Goal: Book appointment/travel/reservation

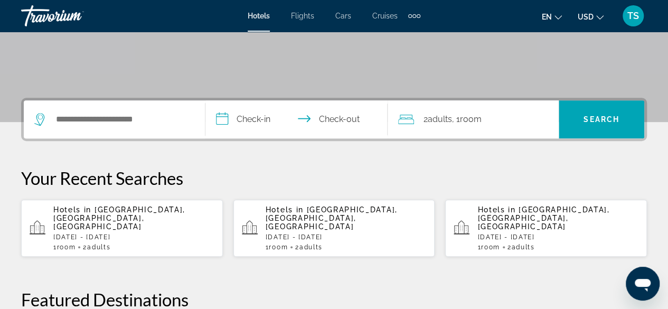
scroll to position [196, 0]
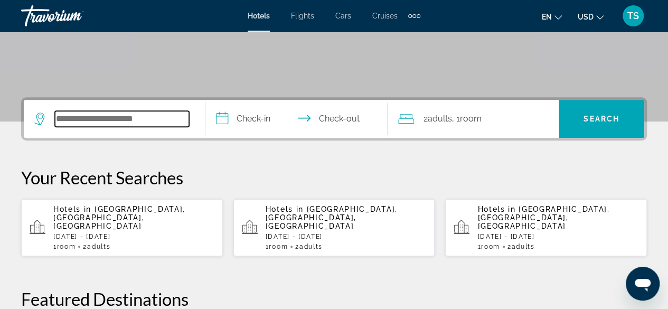
click at [69, 122] on input "Search widget" at bounding box center [122, 119] width 134 height 16
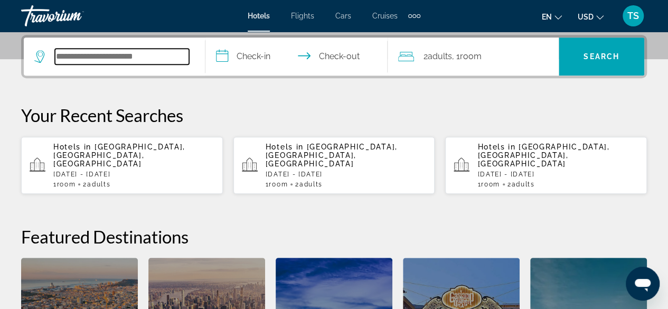
click at [133, 59] on input "Search widget" at bounding box center [122, 57] width 134 height 16
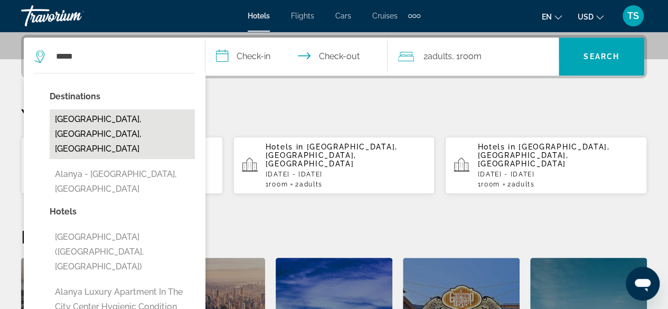
click at [124, 118] on button "[GEOGRAPHIC_DATA], [GEOGRAPHIC_DATA], [GEOGRAPHIC_DATA]" at bounding box center [122, 134] width 145 height 50
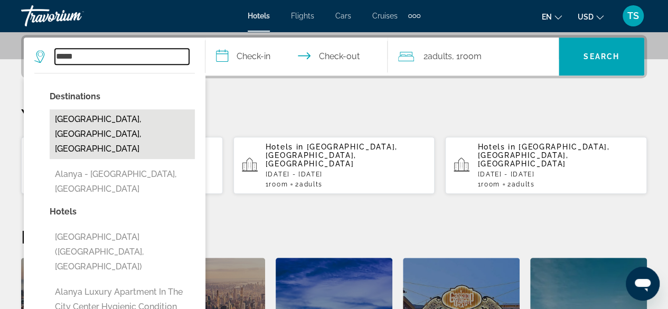
type input "**********"
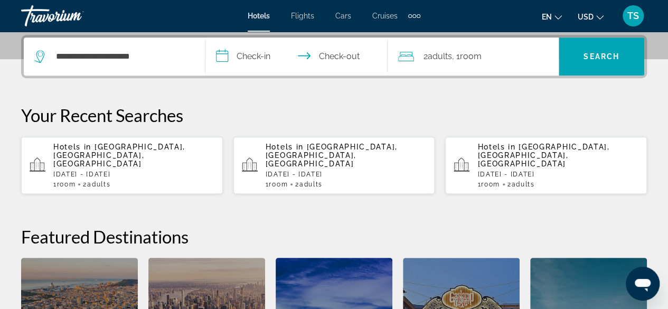
click at [269, 58] on input "**********" at bounding box center [299, 58] width 186 height 41
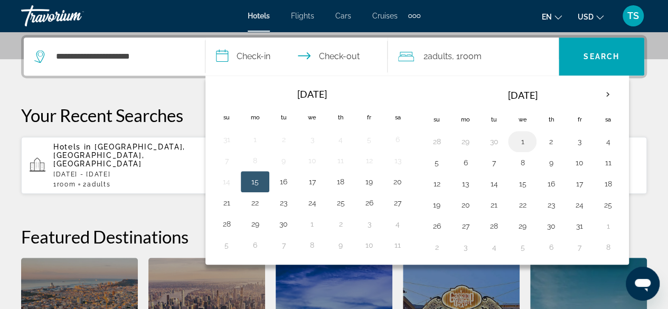
click at [516, 139] on button "1" at bounding box center [522, 141] width 17 height 15
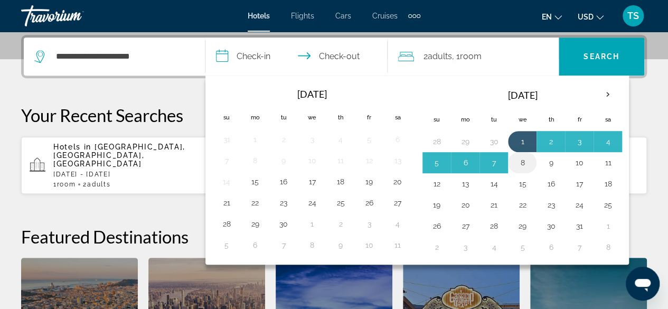
click at [517, 161] on button "8" at bounding box center [522, 162] width 17 height 15
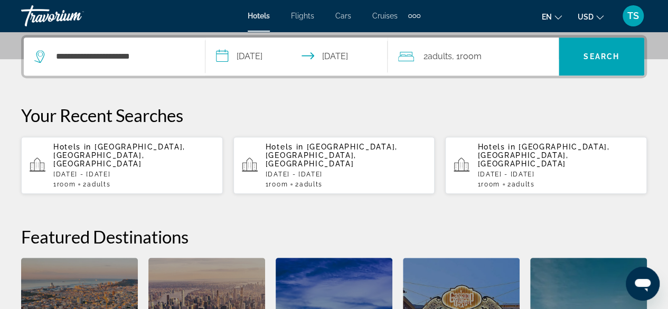
type input "**********"
click at [592, 60] on span "Search" at bounding box center [602, 56] width 36 height 8
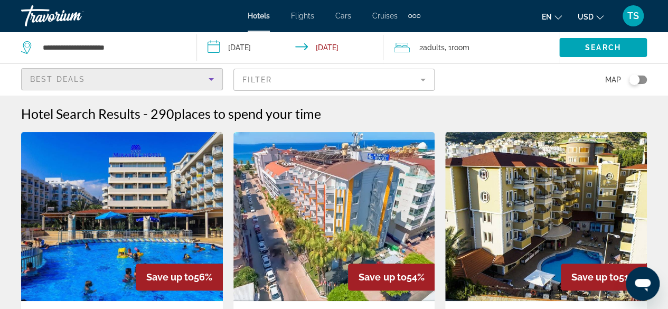
click at [209, 83] on icon "Sort by" at bounding box center [211, 79] width 13 height 13
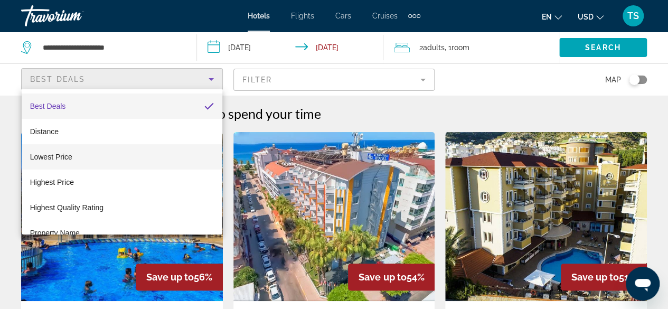
click at [91, 153] on mat-option "Lowest Price" at bounding box center [122, 156] width 201 height 25
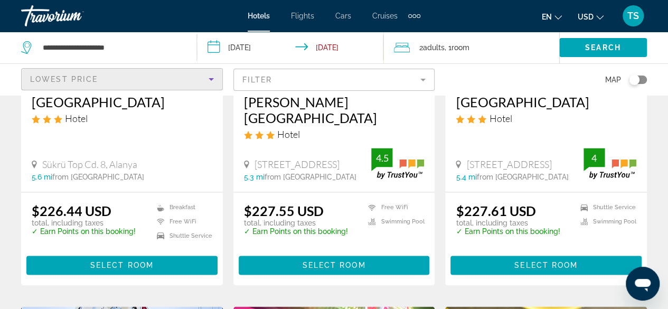
scroll to position [611, 0]
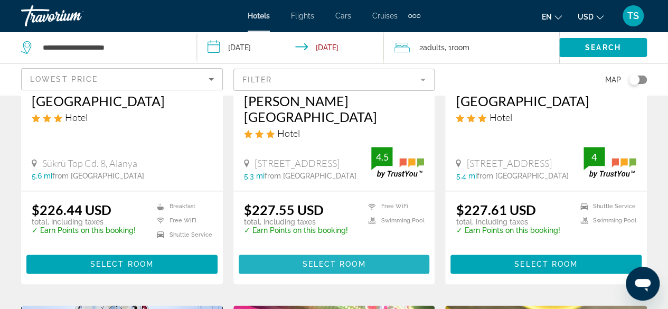
click at [315, 260] on span "Select Room" at bounding box center [333, 264] width 63 height 8
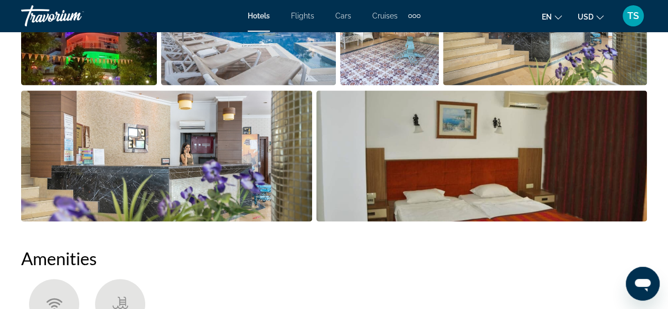
scroll to position [828, 0]
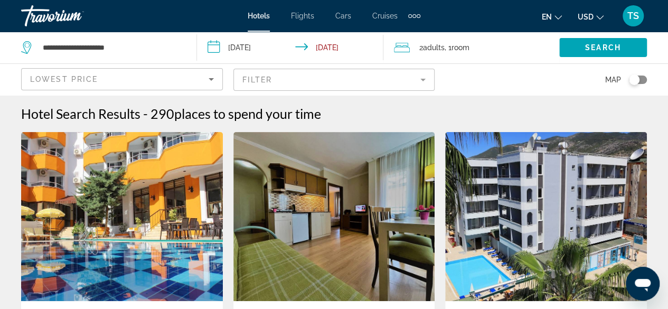
click at [211, 77] on icon "Sort by" at bounding box center [211, 79] width 13 height 13
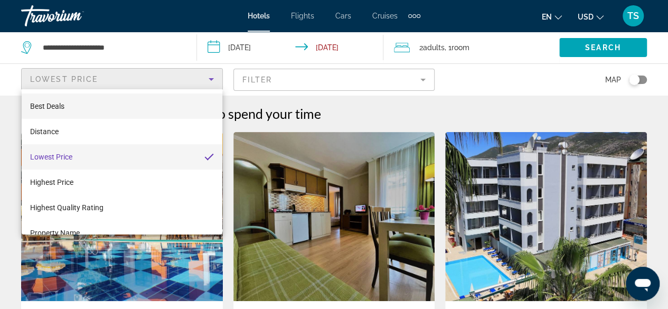
click at [182, 101] on mat-option "Best Deals" at bounding box center [122, 106] width 201 height 25
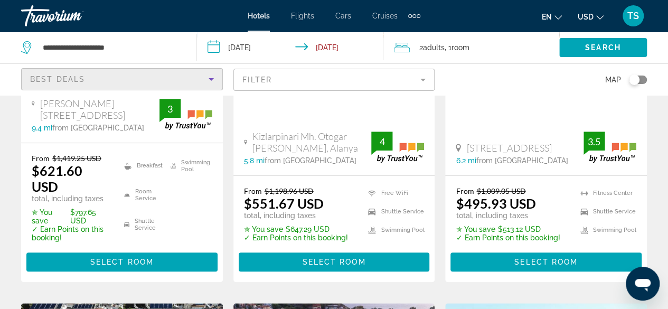
scroll to position [277, 0]
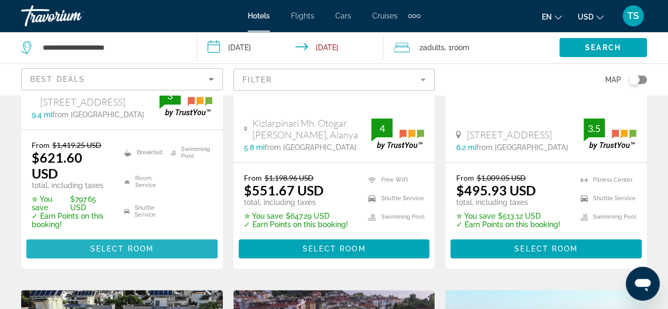
click at [104, 245] on span "Select Room" at bounding box center [121, 249] width 63 height 8
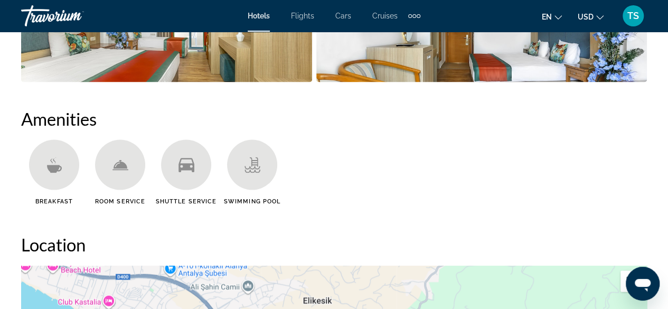
scroll to position [975, 0]
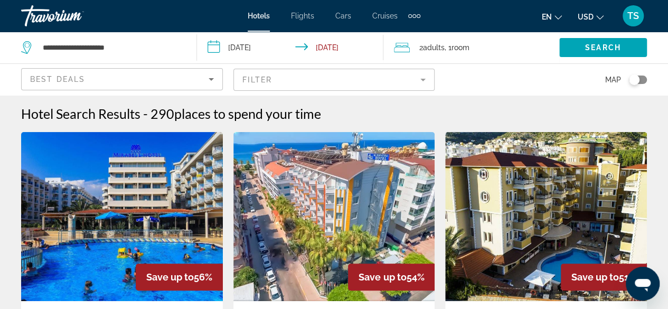
click at [416, 14] on div "Extra navigation items" at bounding box center [414, 16] width 12 height 16
click at [401, 36] on span "Activities" at bounding box center [396, 35] width 31 height 8
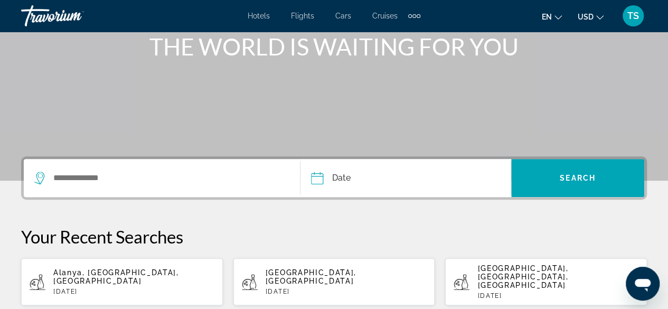
scroll to position [138, 0]
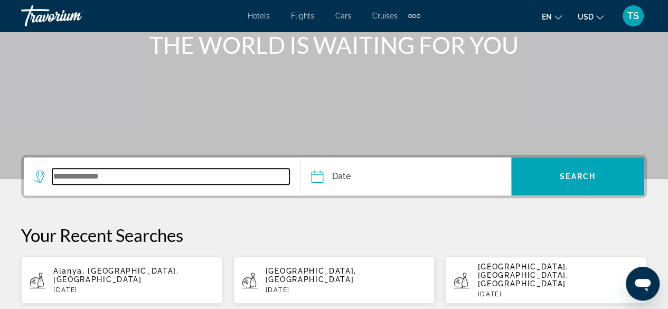
click at [87, 176] on input "Search widget" at bounding box center [170, 177] width 237 height 16
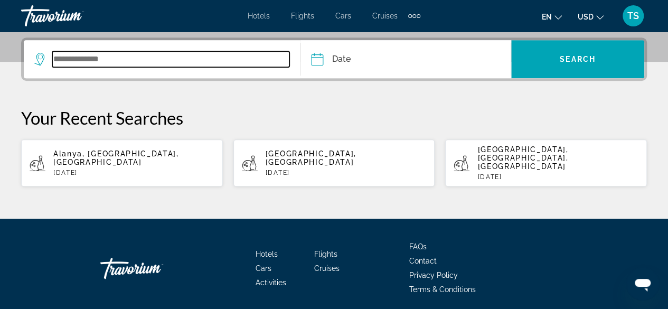
scroll to position [258, 0]
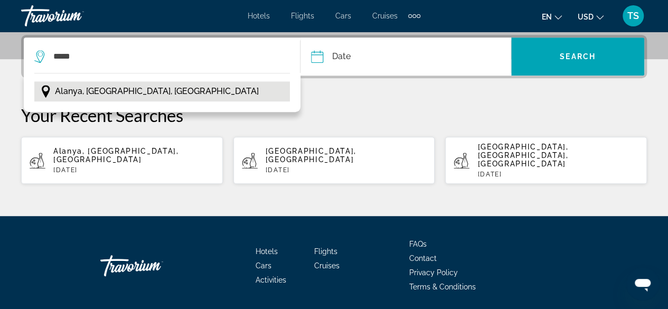
click at [82, 94] on span "Alanya, [GEOGRAPHIC_DATA], [GEOGRAPHIC_DATA]" at bounding box center [157, 91] width 204 height 15
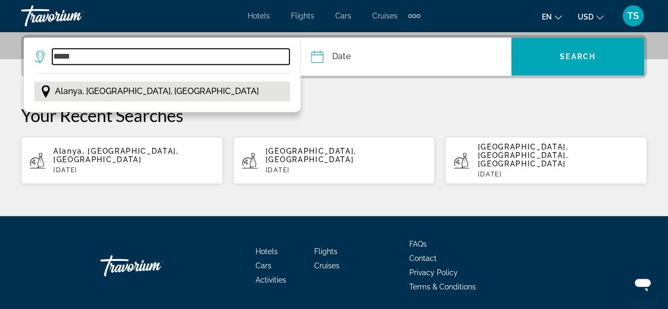
type input "**********"
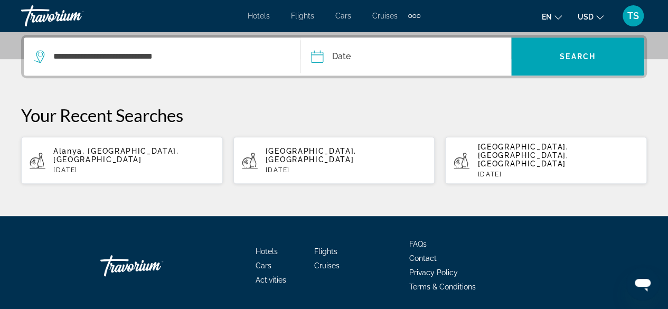
click at [318, 58] on input "Date" at bounding box center [361, 58] width 104 height 41
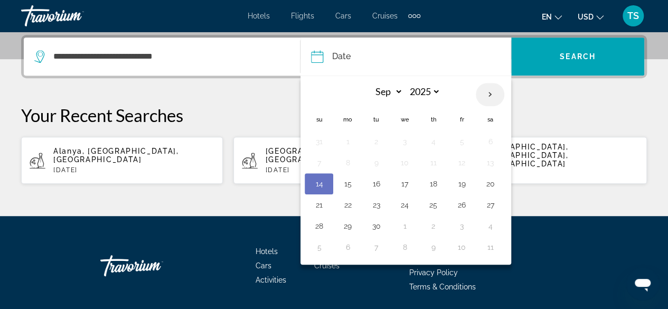
click at [487, 94] on th "Next month" at bounding box center [490, 94] width 29 height 23
select select "*"
click at [405, 139] on button "1" at bounding box center [404, 141] width 17 height 15
type input "**********"
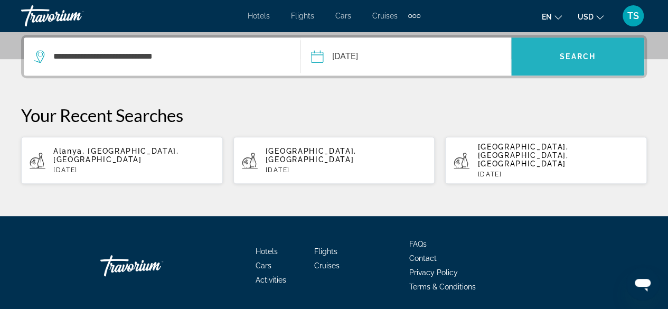
click at [581, 62] on span "Search widget" at bounding box center [577, 56] width 133 height 25
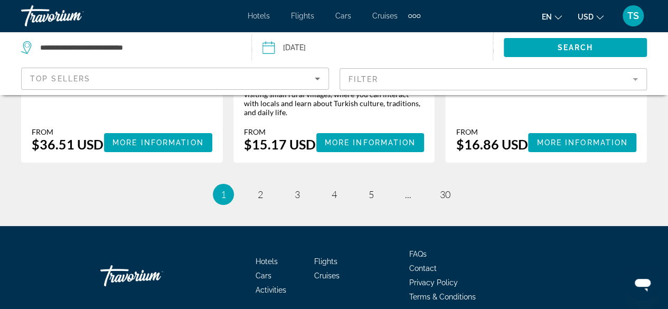
scroll to position [1930, 0]
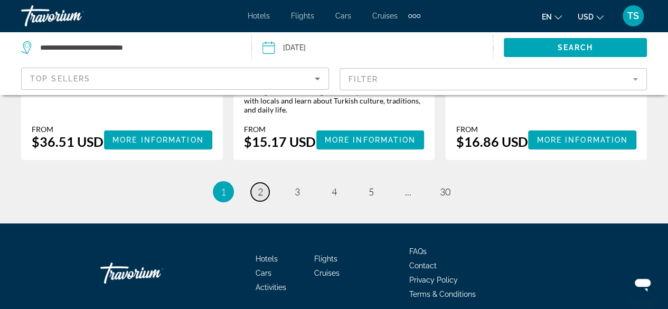
click at [257, 183] on link "page 2" at bounding box center [260, 192] width 18 height 18
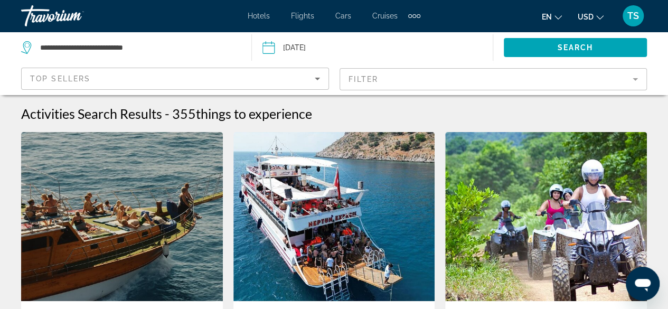
click at [557, 18] on icon "Change language" at bounding box center [558, 17] width 7 height 7
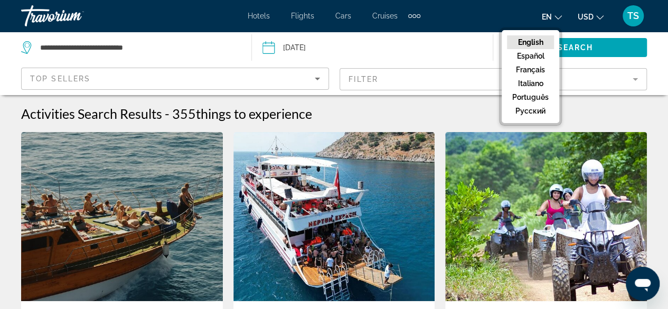
click at [599, 18] on icon "Change currency" at bounding box center [600, 17] width 7 height 4
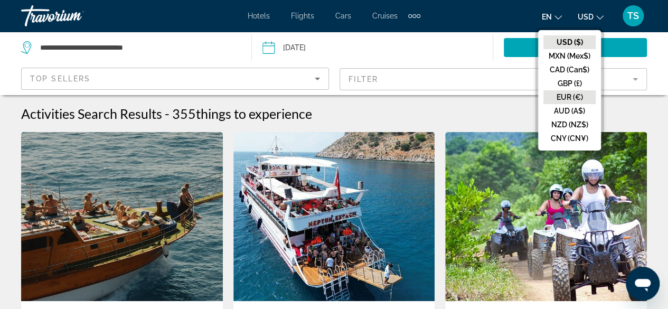
click at [563, 96] on button "EUR (€)" at bounding box center [570, 97] width 52 height 14
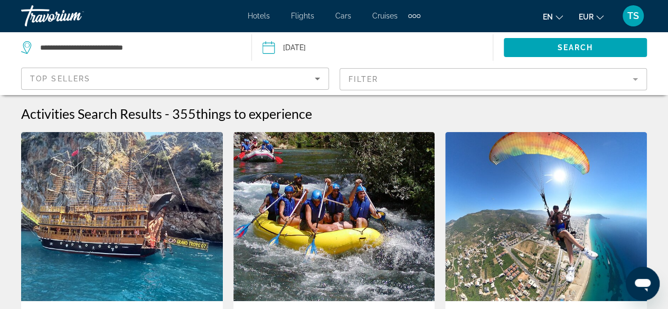
click at [385, 15] on span "Cruises" at bounding box center [385, 16] width 25 height 8
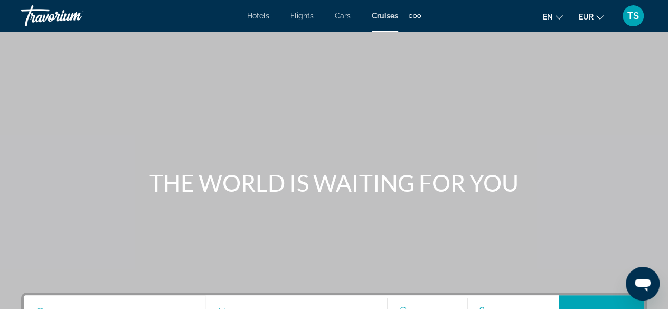
click at [340, 15] on span "Cars" at bounding box center [343, 16] width 16 height 8
click at [297, 14] on span "Flights" at bounding box center [302, 16] width 23 height 8
